Goal: Register for event/course

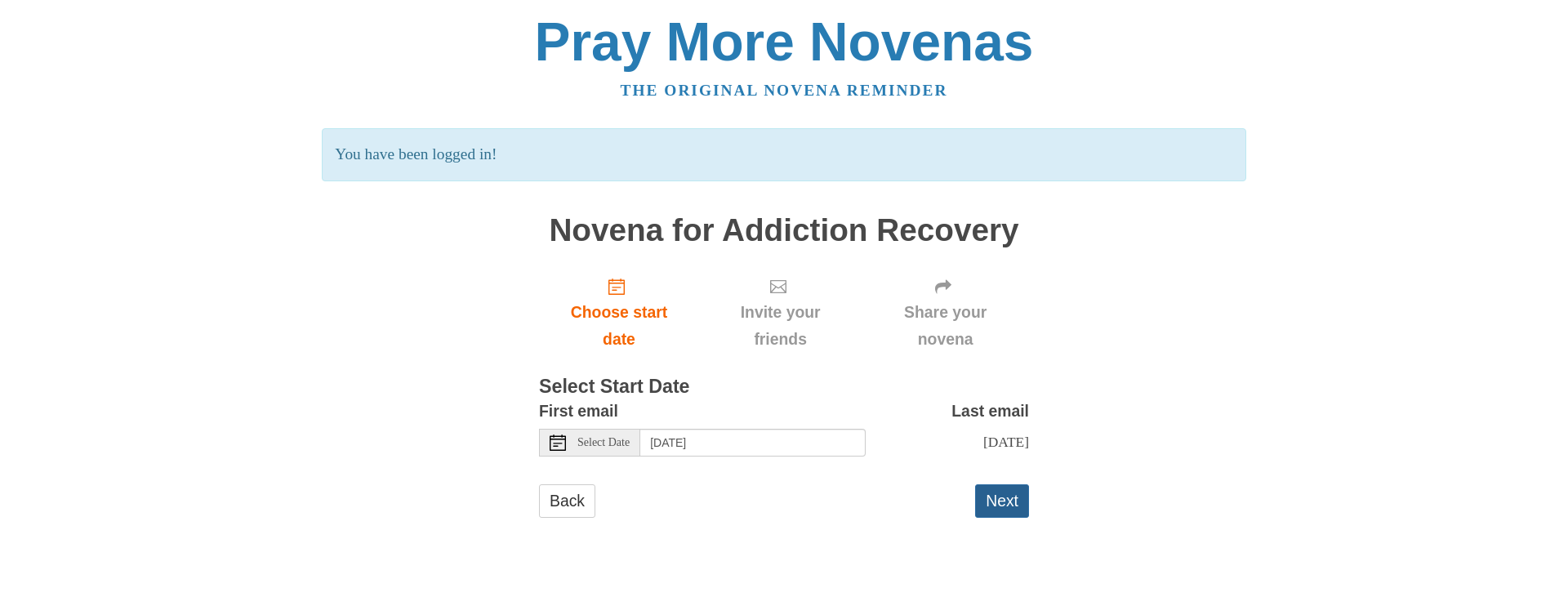
click at [1001, 514] on button "Next" at bounding box center [1002, 501] width 54 height 33
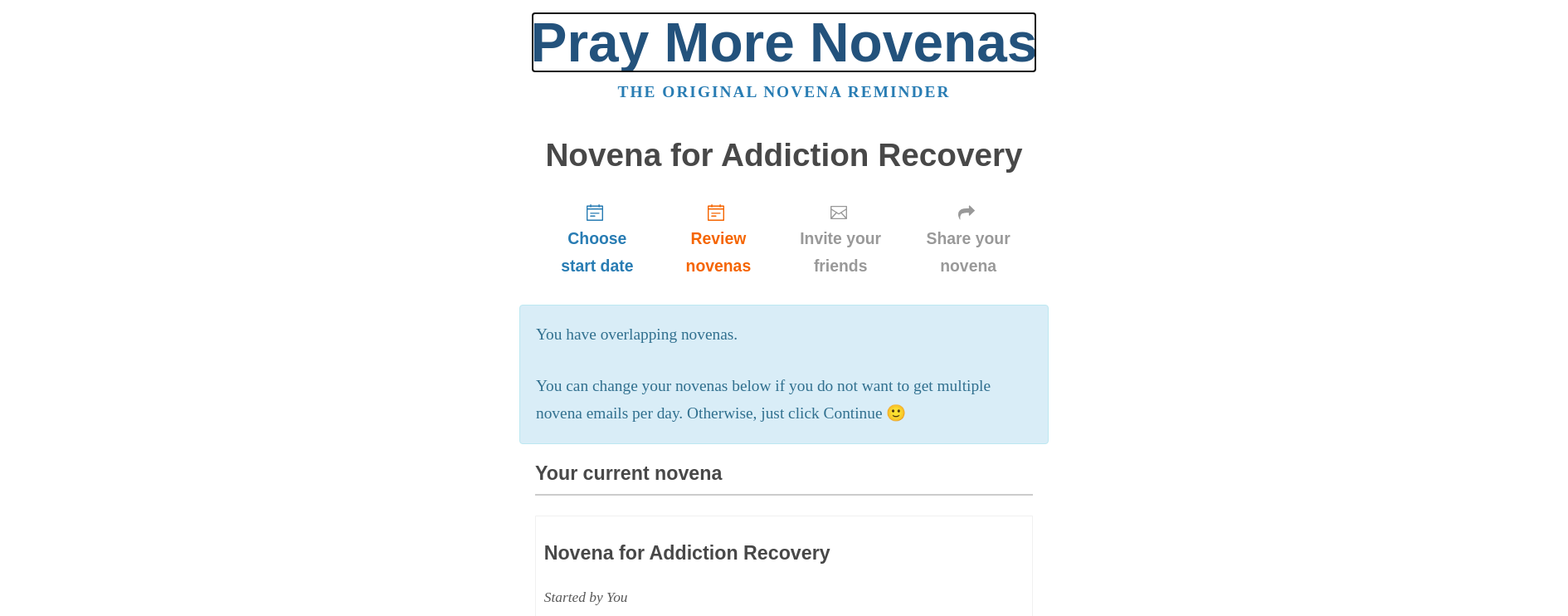
click at [731, 41] on link "Pray More Novenas" at bounding box center [784, 43] width 507 height 62
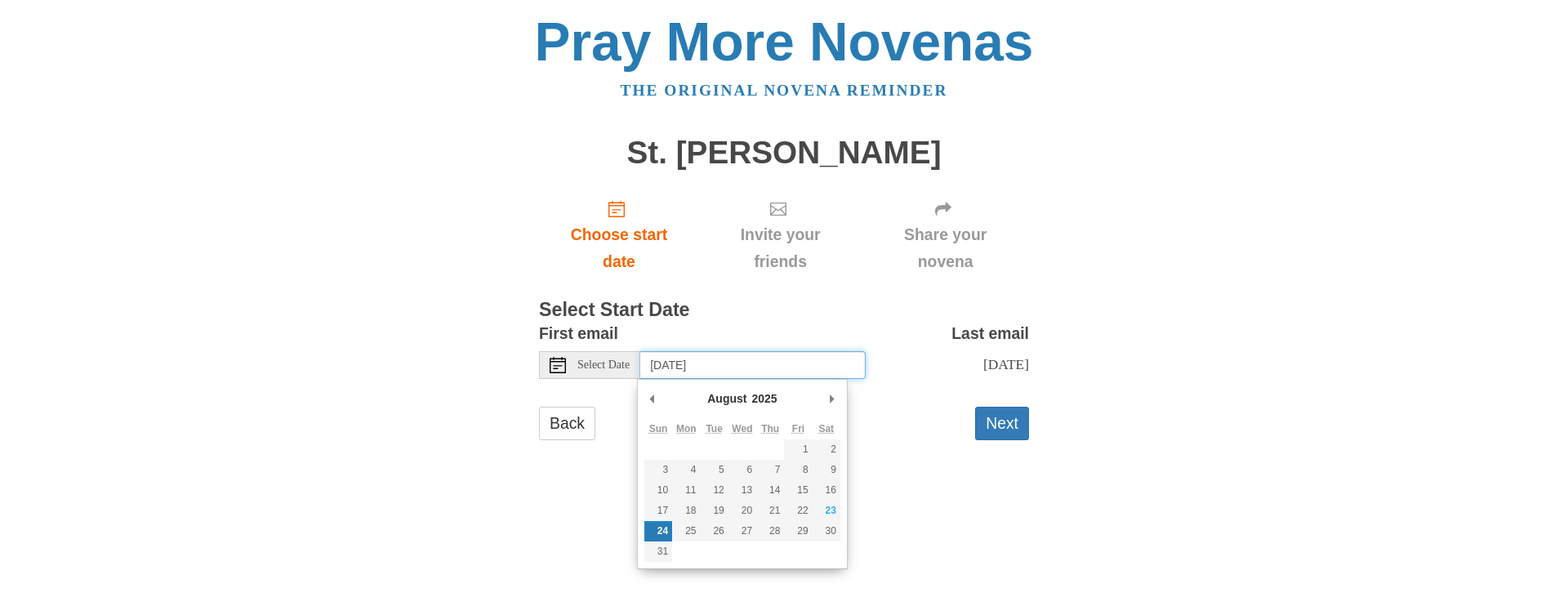
click at [812, 364] on input "Sunday, August 24th" at bounding box center [754, 365] width 226 height 27
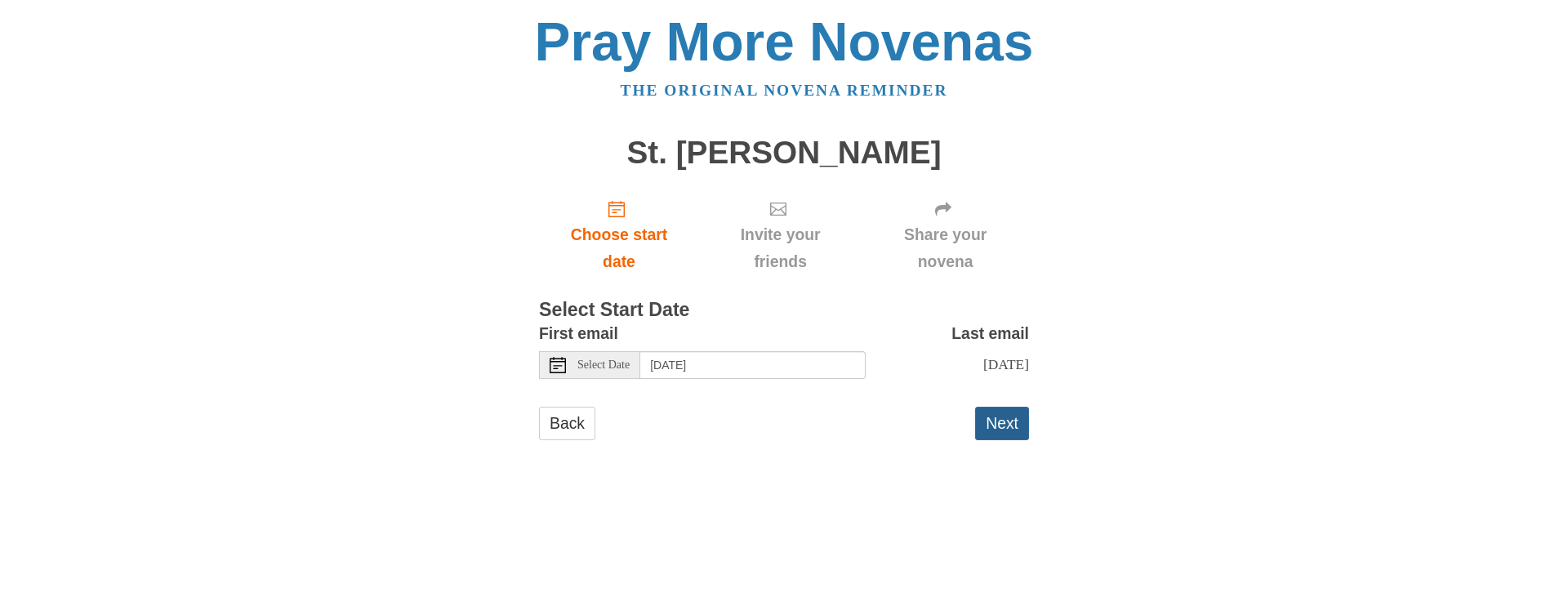
click at [998, 435] on button "Next" at bounding box center [1002, 424] width 54 height 33
